Goal: Task Accomplishment & Management: Manage account settings

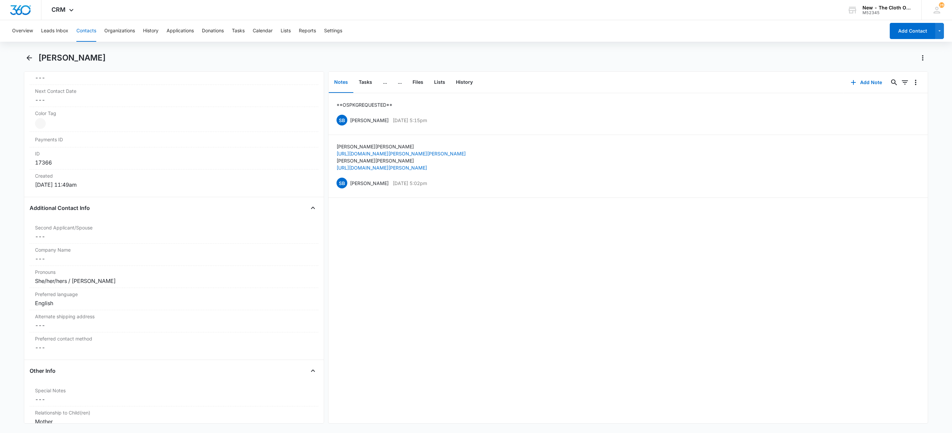
scroll to position [18, 0]
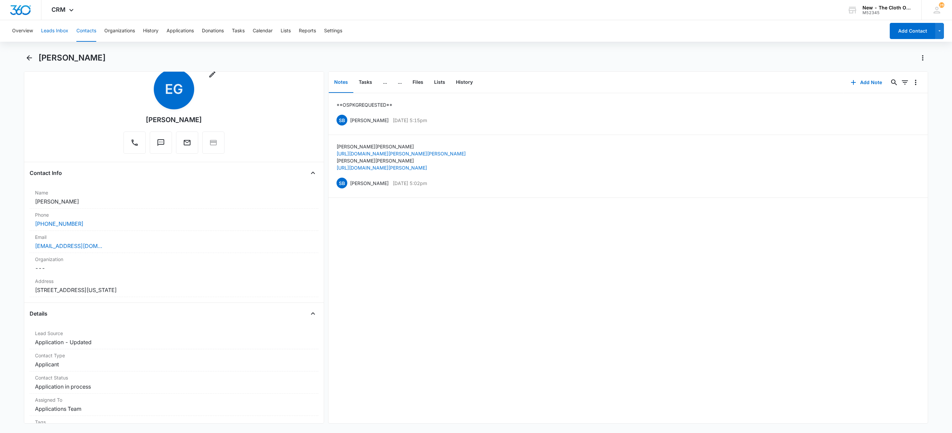
click at [44, 29] on button "Leads Inbox" at bounding box center [54, 31] width 27 height 22
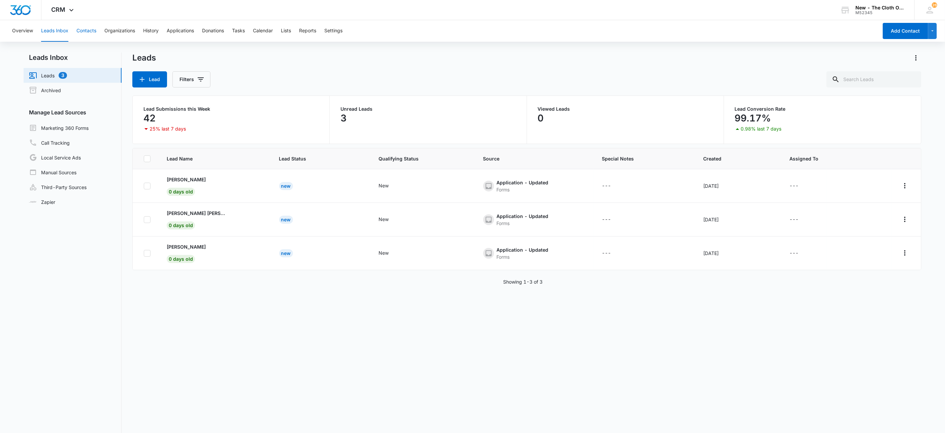
click at [89, 30] on button "Contacts" at bounding box center [86, 31] width 20 height 22
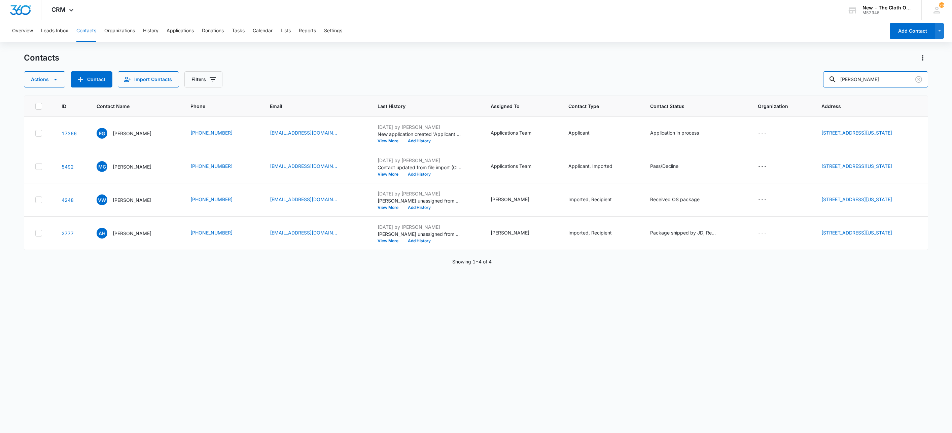
drag, startPoint x: 807, startPoint y: 76, endPoint x: 744, endPoint y: 78, distance: 63.0
click at [749, 74] on div "Actions Contact Import Contacts Filters [PERSON_NAME]" at bounding box center [476, 79] width 905 height 16
paste input "[EMAIL_ADDRESS][DOMAIN_NAME]"
type input "[EMAIL_ADDRESS][DOMAIN_NAME]"
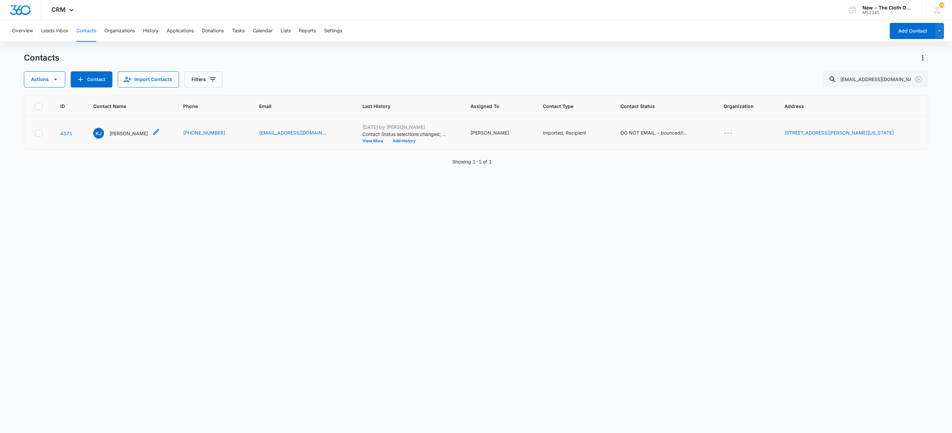
click at [124, 134] on p "[PERSON_NAME]" at bounding box center [128, 133] width 39 height 7
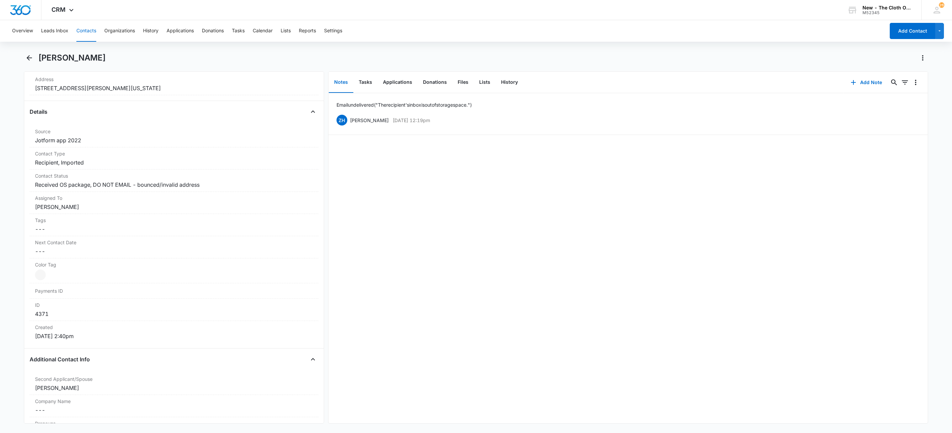
scroll to position [152, 0]
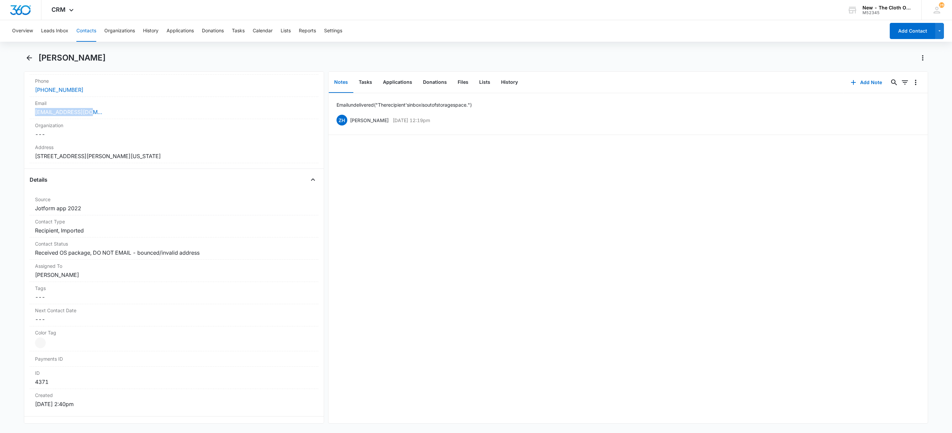
drag, startPoint x: 98, startPoint y: 113, endPoint x: 12, endPoint y: 117, distance: 86.3
click at [12, 117] on main "[PERSON_NAME] Remove [PERSON_NAME] [PERSON_NAME] Contact Info Name Cancel Save …" at bounding box center [476, 242] width 952 height 379
copy link "[EMAIL_ADDRESS][DOMAIN_NAME]"
drag, startPoint x: 88, startPoint y: 91, endPoint x: 18, endPoint y: 91, distance: 70.7
click at [18, 91] on main "[PERSON_NAME] Remove [PERSON_NAME] [PERSON_NAME] Contact Info Name Cancel Save …" at bounding box center [476, 242] width 952 height 379
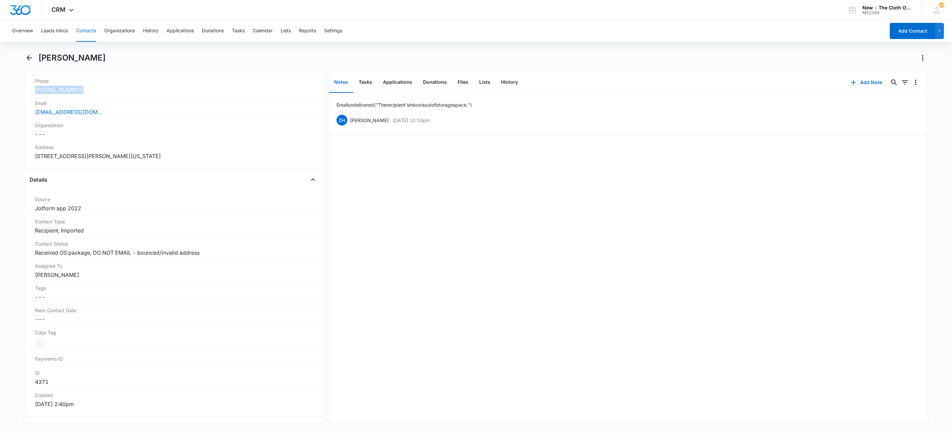
copy link "[PHONE_NUMBER]"
click at [856, 84] on button "Add Note" at bounding box center [866, 82] width 45 height 16
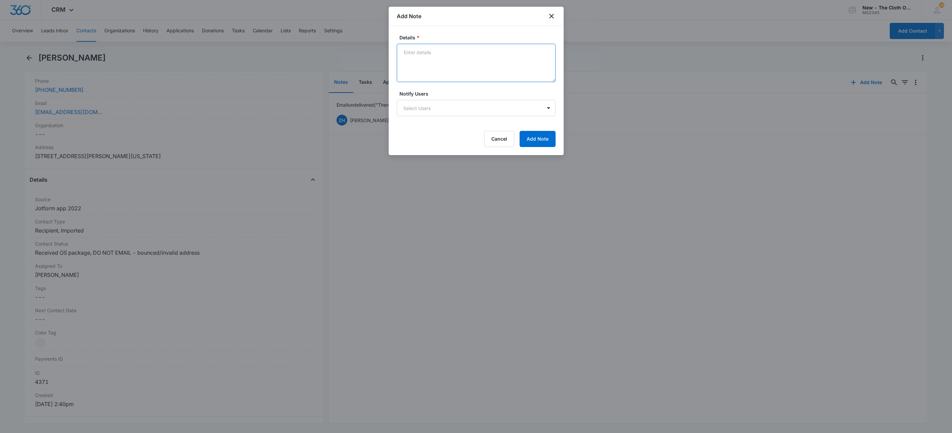
click at [451, 63] on textarea "Details *" at bounding box center [476, 63] width 159 height 38
type textarea "New advocate email bounced back - inbox too full. Sent text."
click at [547, 142] on button "Add Note" at bounding box center [538, 139] width 36 height 16
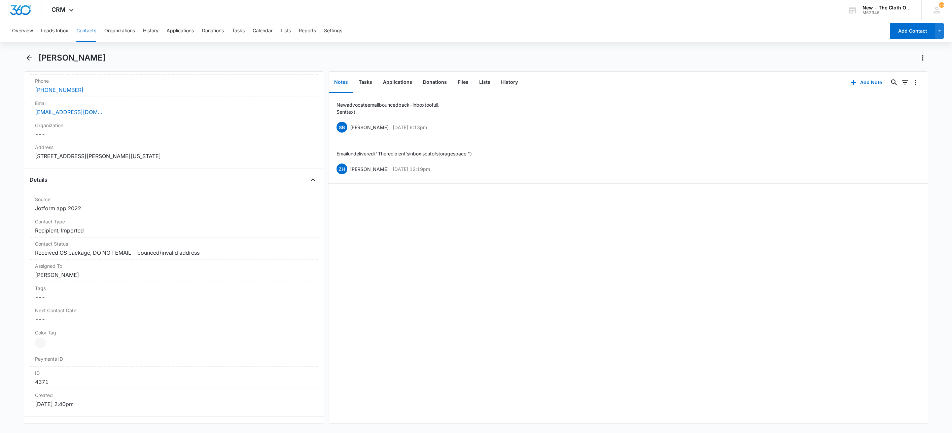
click at [81, 30] on button "Contacts" at bounding box center [86, 31] width 20 height 22
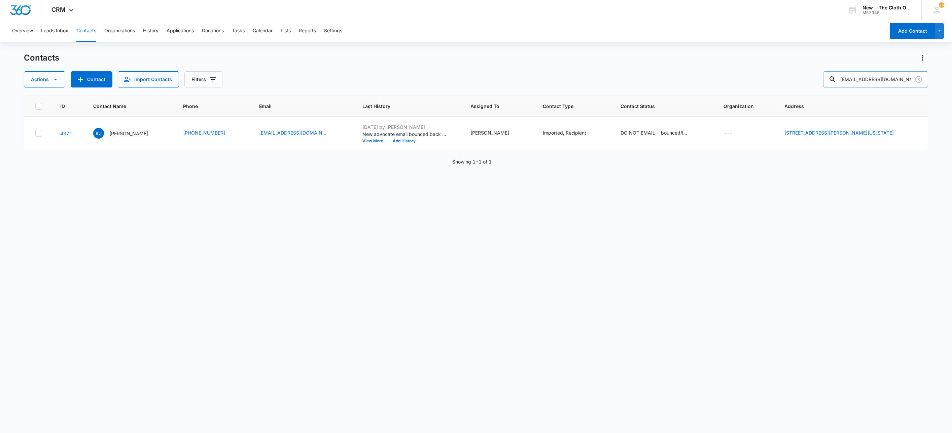
click at [905, 81] on input "[EMAIL_ADDRESS][DOMAIN_NAME]" at bounding box center [876, 79] width 105 height 16
type input "[PERSON_NAME]"
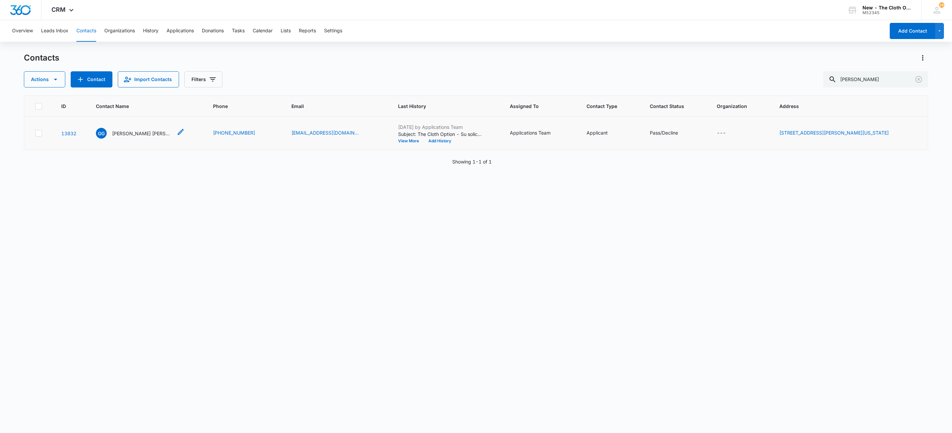
click at [141, 134] on p "[PERSON_NAME] [PERSON_NAME]" at bounding box center [142, 133] width 61 height 7
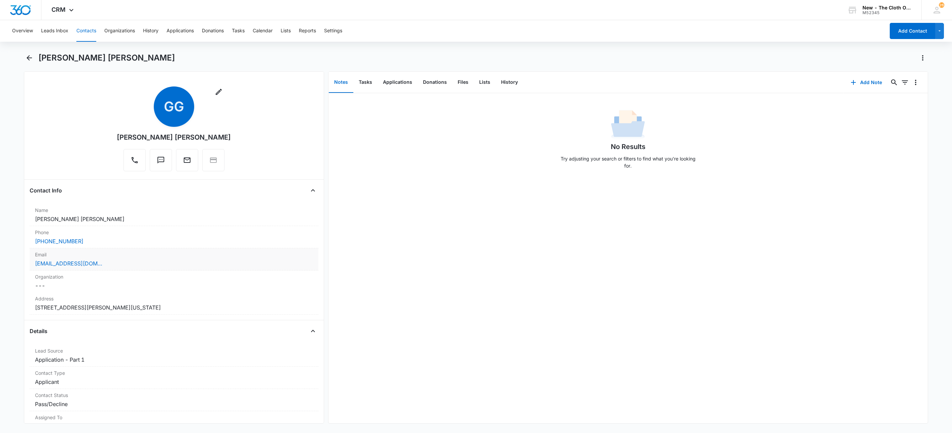
click at [147, 267] on div "[EMAIL_ADDRESS][DOMAIN_NAME]" at bounding box center [174, 264] width 278 height 8
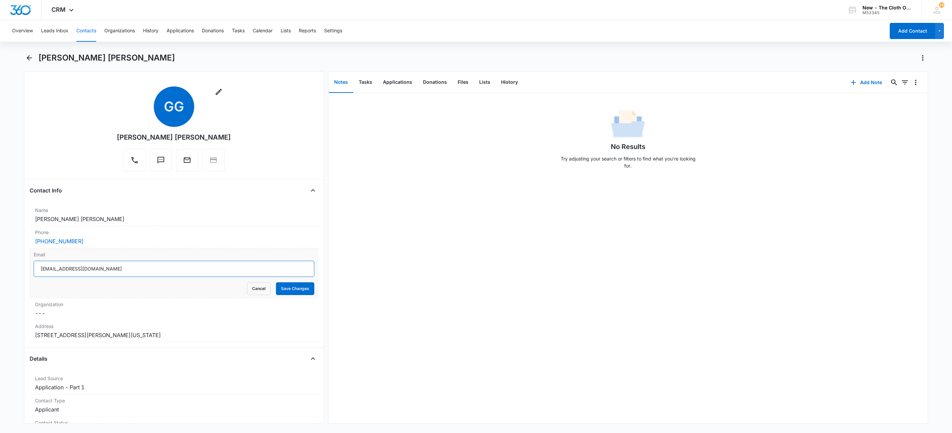
click at [140, 271] on input "[EMAIL_ADDRESS][DOMAIN_NAME]" at bounding box center [174, 269] width 281 height 16
click at [254, 292] on button "Cancel" at bounding box center [259, 288] width 24 height 13
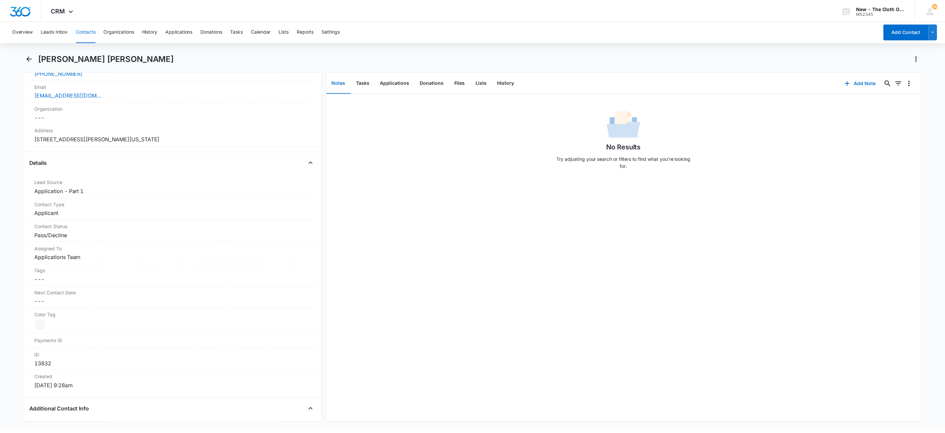
scroll to position [152, 0]
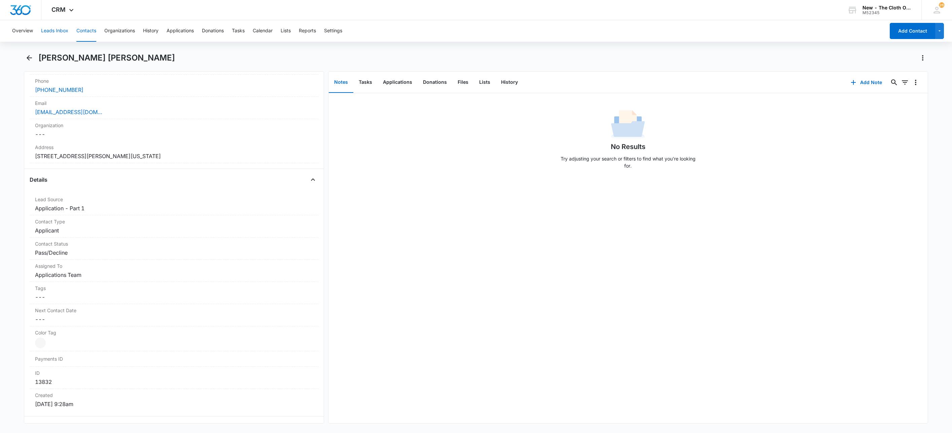
click at [65, 31] on button "Leads Inbox" at bounding box center [54, 31] width 27 height 22
